Goal: Find specific page/section: Find specific page/section

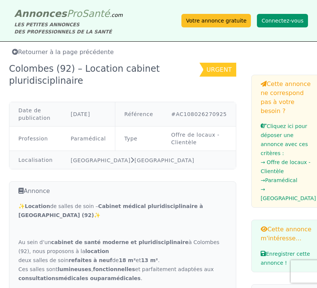
click at [270, 16] on button "Connectez-vous" at bounding box center [282, 21] width 51 height 14
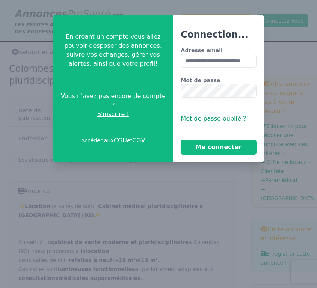
scroll to position [0, 18]
click at [218, 147] on button "Me connecter" at bounding box center [217, 147] width 75 height 15
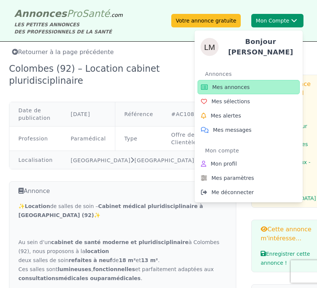
click at [269, 22] on button "Mon Compte Bonjour [PERSON_NAME] annonces Mes sélections Mes alertes Mes messag…" at bounding box center [277, 21] width 52 height 14
click at [224, 129] on span "Mes messages" at bounding box center [232, 130] width 39 height 8
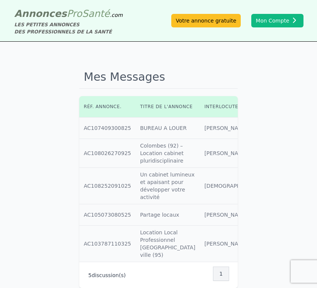
click at [84, 183] on td "Réf. annonce : AC108252091025" at bounding box center [107, 186] width 56 height 36
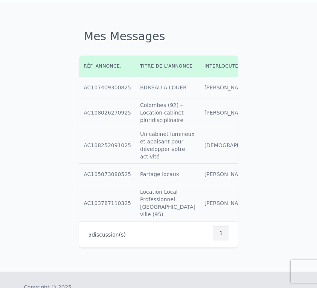
scroll to position [41, 0]
click at [200, 156] on td "Interlocuteur : [DEMOGRAPHIC_DATA]" at bounding box center [234, 145] width 69 height 36
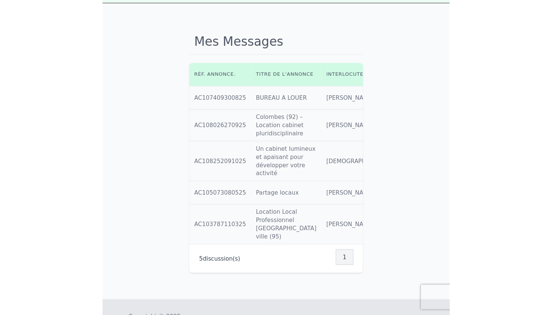
scroll to position [5, 0]
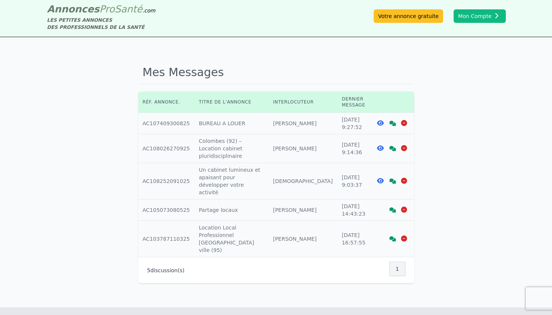
click at [316, 178] on icon at bounding box center [380, 181] width 7 height 6
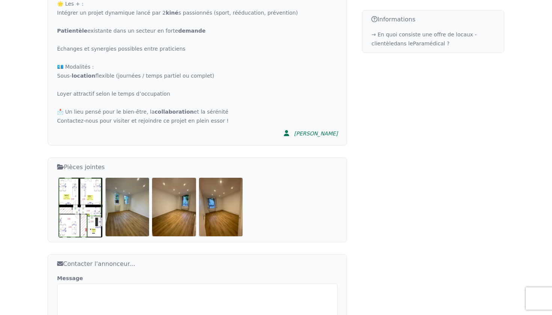
scroll to position [453, 0]
click at [93, 198] on img at bounding box center [81, 206] width 44 height 59
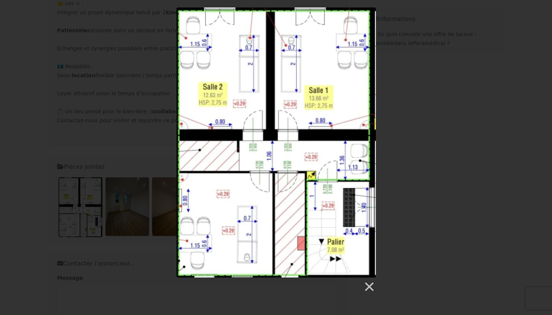
click at [316, 131] on div at bounding box center [276, 150] width 552 height 285
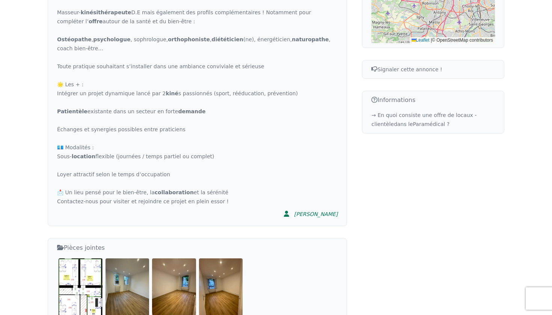
scroll to position [378, 0]
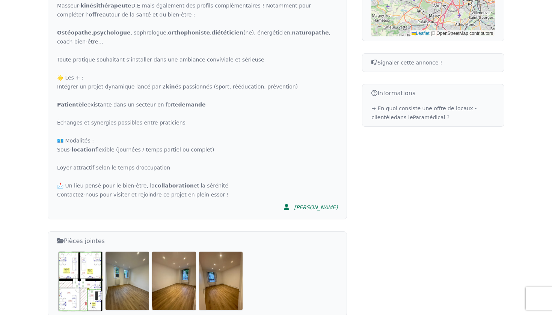
click at [316, 204] on div "[PERSON_NAME]" at bounding box center [316, 208] width 44 height 8
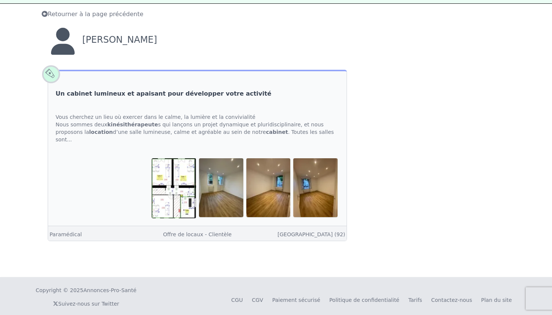
scroll to position [38, 0]
click at [173, 95] on link "Un cabinet lumineux et apaisant pour développer votre activité" at bounding box center [164, 94] width 216 height 9
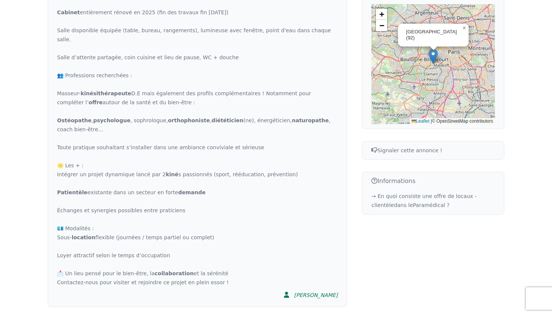
scroll to position [268, 0]
